Goal: Check status: Check status

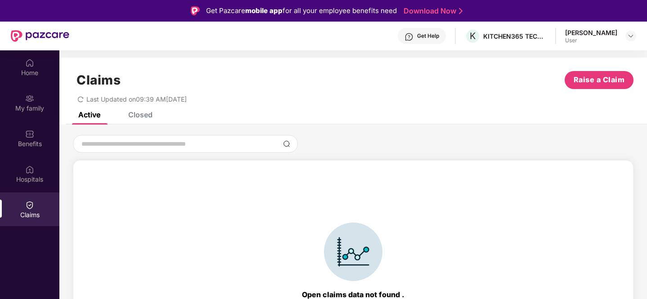
click at [148, 116] on div "Closed" at bounding box center [140, 114] width 24 height 9
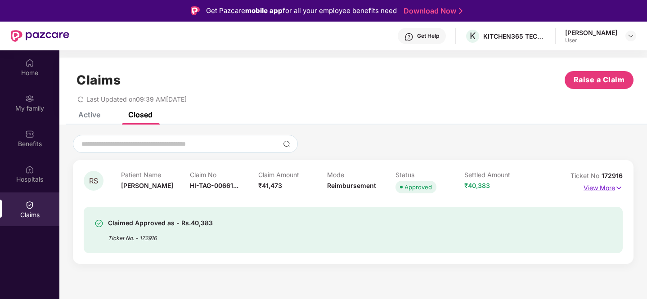
click at [599, 183] on p "View More" at bounding box center [602, 187] width 39 height 12
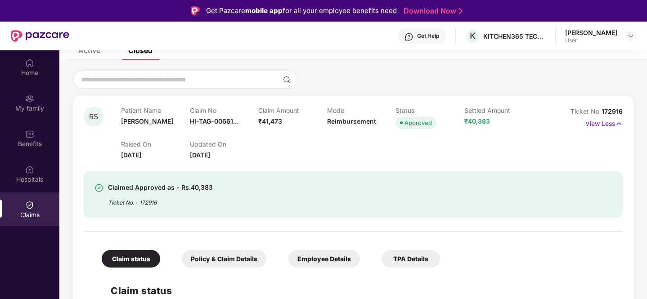
scroll to position [124, 0]
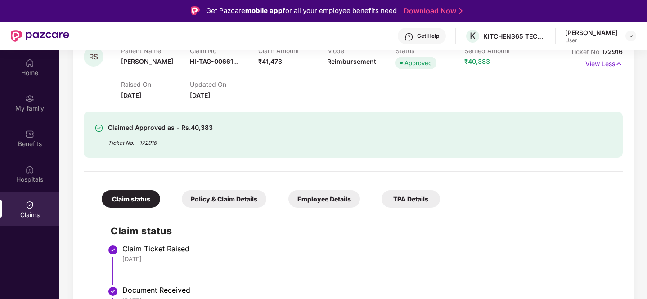
click at [223, 134] on div "Claimed Approved as - Rs.40,383 Ticket No. - 172916" at bounding box center [309, 134] width 431 height 25
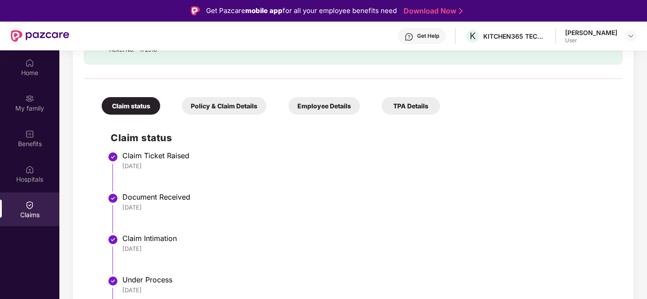
scroll to position [212, 0]
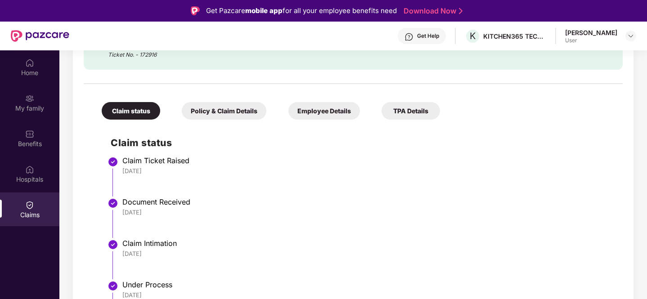
click at [225, 119] on div "Claim status Policy & Claim Details Employee Details TPA Details Claim status C…" at bounding box center [353, 238] width 539 height 299
click at [224, 107] on div "Policy & Claim Details" at bounding box center [224, 111] width 85 height 18
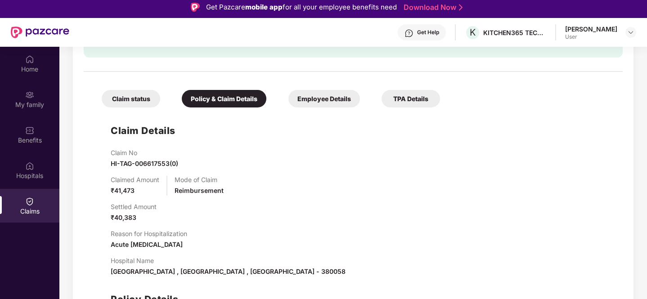
scroll to position [3, 0]
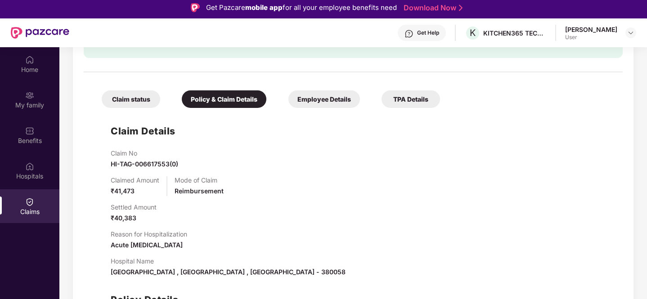
click at [313, 105] on div "Employee Details" at bounding box center [324, 99] width 72 height 18
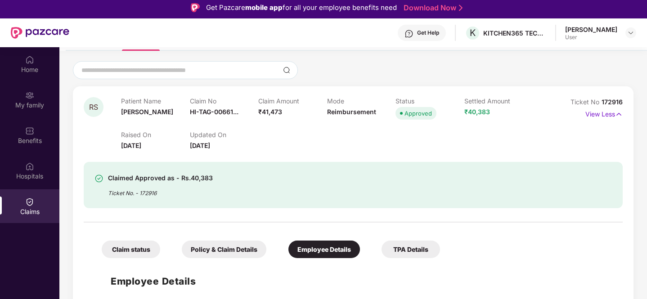
scroll to position [50, 0]
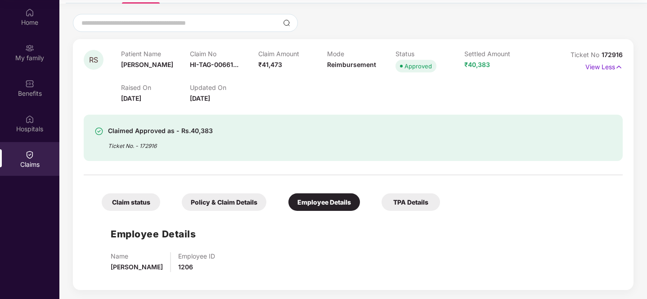
click at [395, 211] on div "Claim status Policy & Claim Details Employee Details TPA Details Employee Detai…" at bounding box center [353, 229] width 539 height 99
click at [411, 202] on div "TPA Details" at bounding box center [410, 202] width 58 height 18
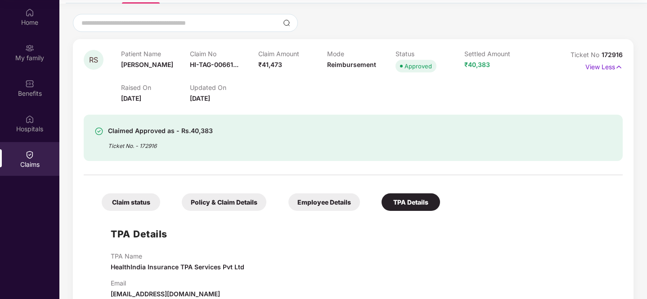
scroll to position [90, 0]
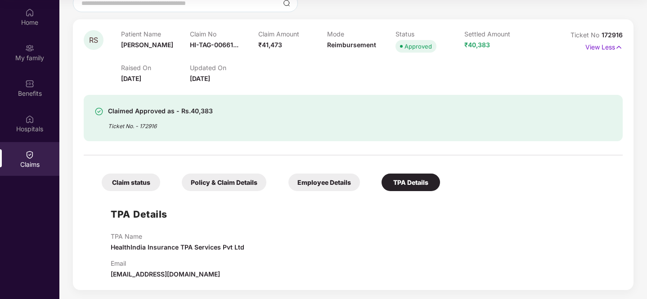
click at [207, 180] on div "Policy & Claim Details" at bounding box center [224, 183] width 85 height 18
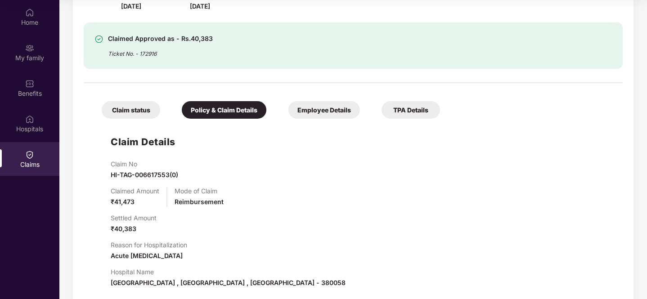
scroll to position [159, 0]
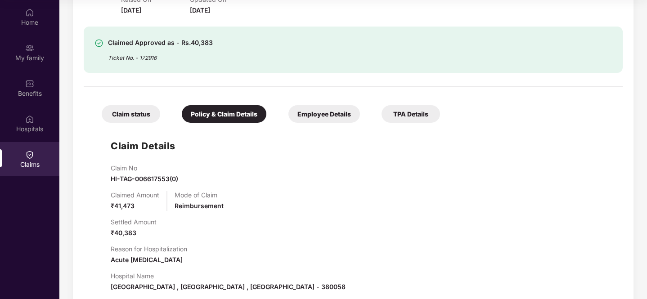
click at [140, 119] on div "Claim status" at bounding box center [131, 114] width 58 height 18
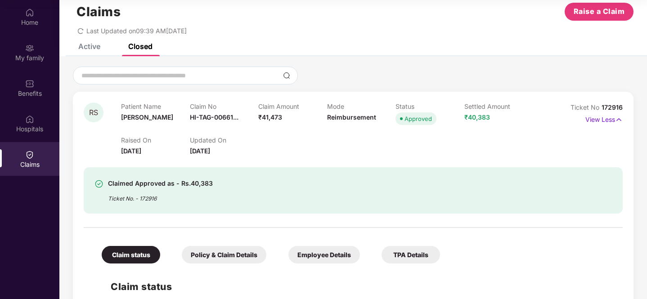
scroll to position [0, 0]
